Goal: Task Accomplishment & Management: Manage account settings

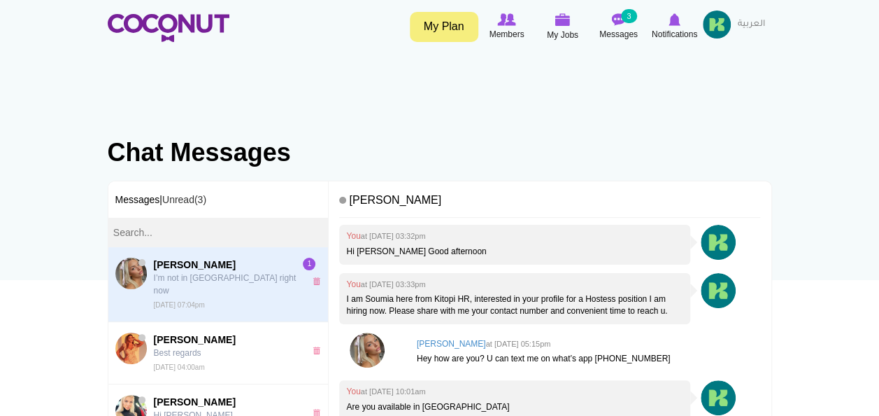
scroll to position [45, 0]
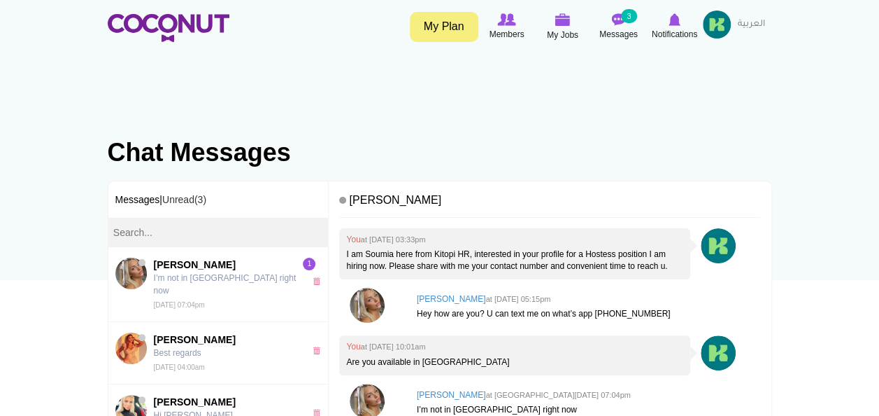
click at [446, 29] on link "My Plan" at bounding box center [444, 27] width 69 height 30
